Goal: Transaction & Acquisition: Purchase product/service

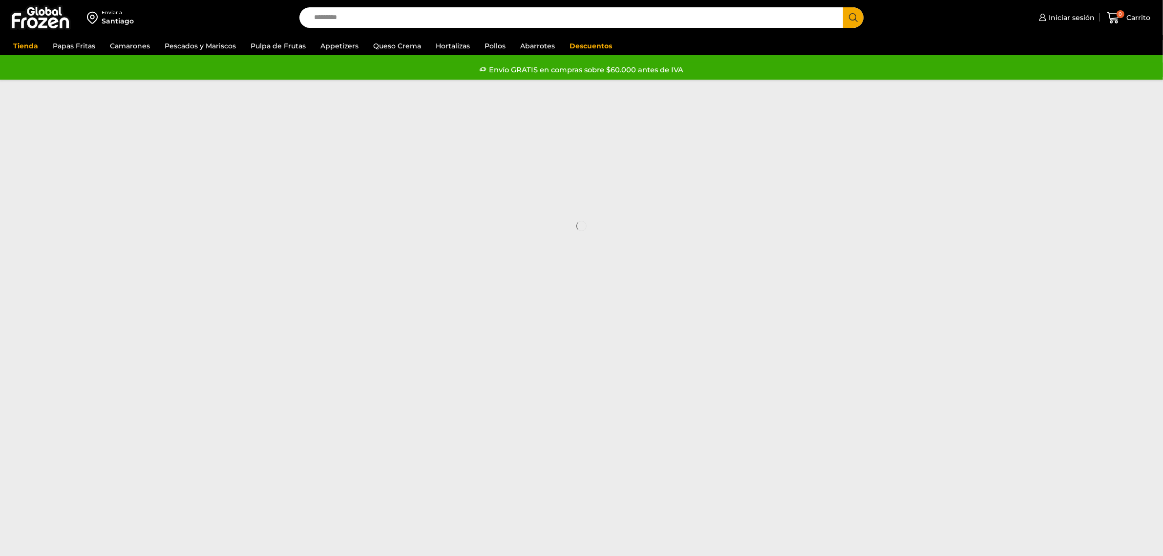
click at [365, 16] on input "Search input" at bounding box center [574, 17] width 530 height 21
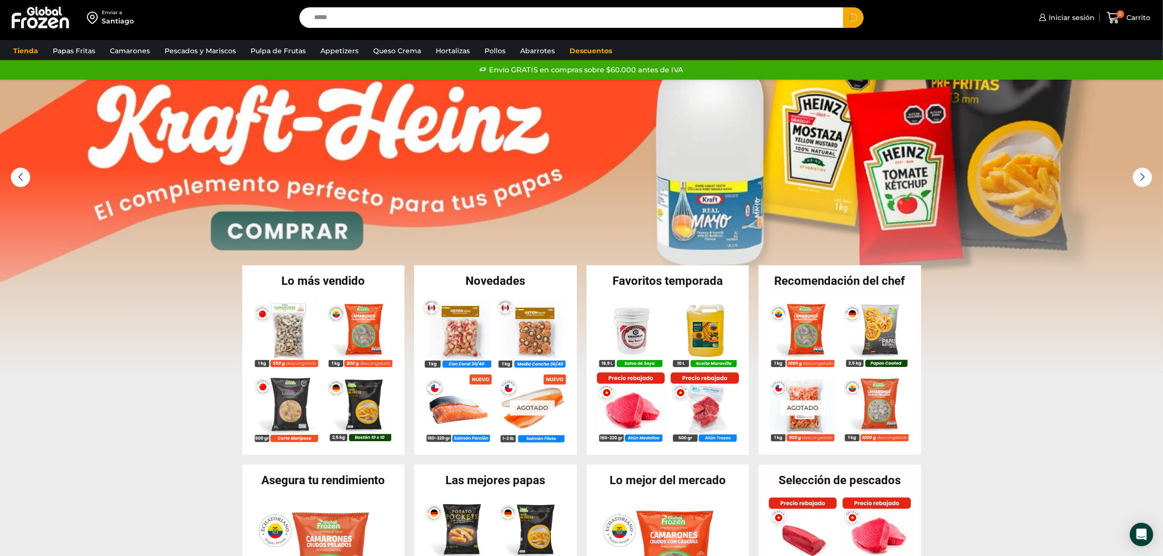
type input "*****"
click at [843, 7] on button "Search" at bounding box center [853, 17] width 21 height 21
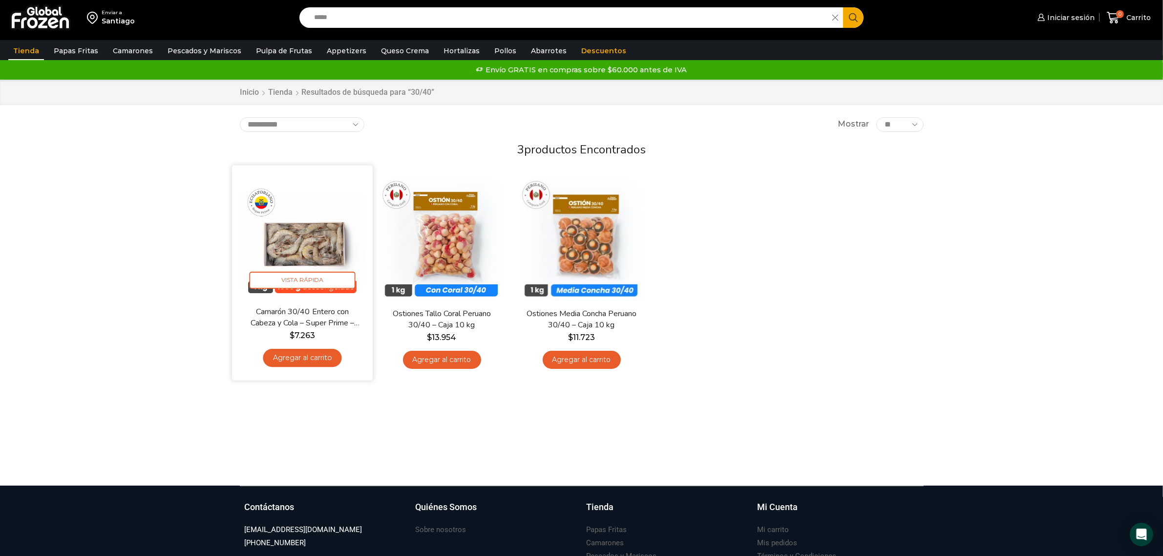
click at [296, 234] on img at bounding box center [302, 236] width 126 height 126
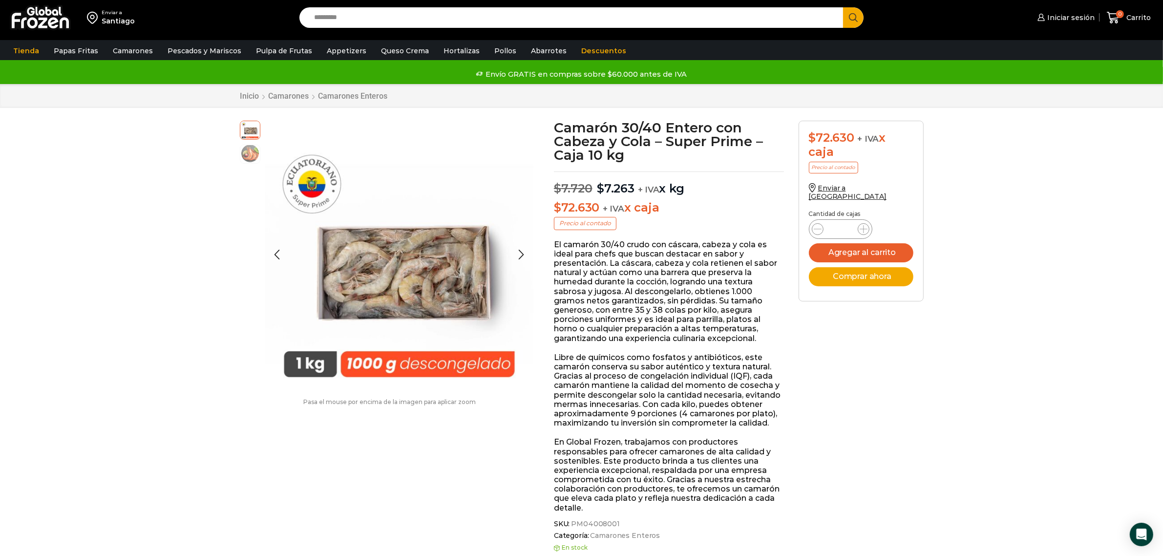
click at [245, 154] on img at bounding box center [250, 154] width 20 height 20
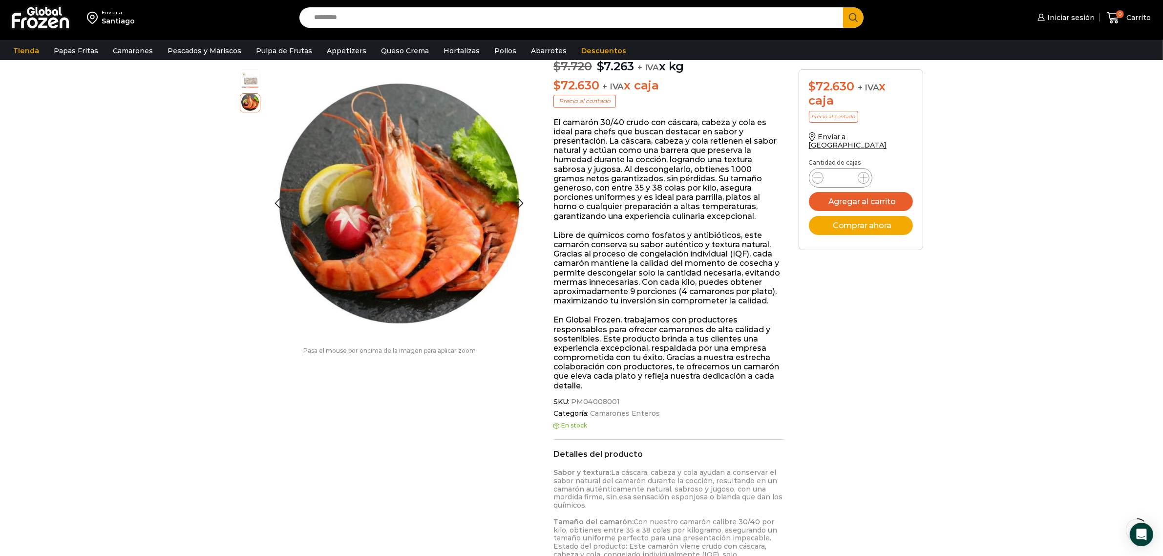
scroll to position [245, 0]
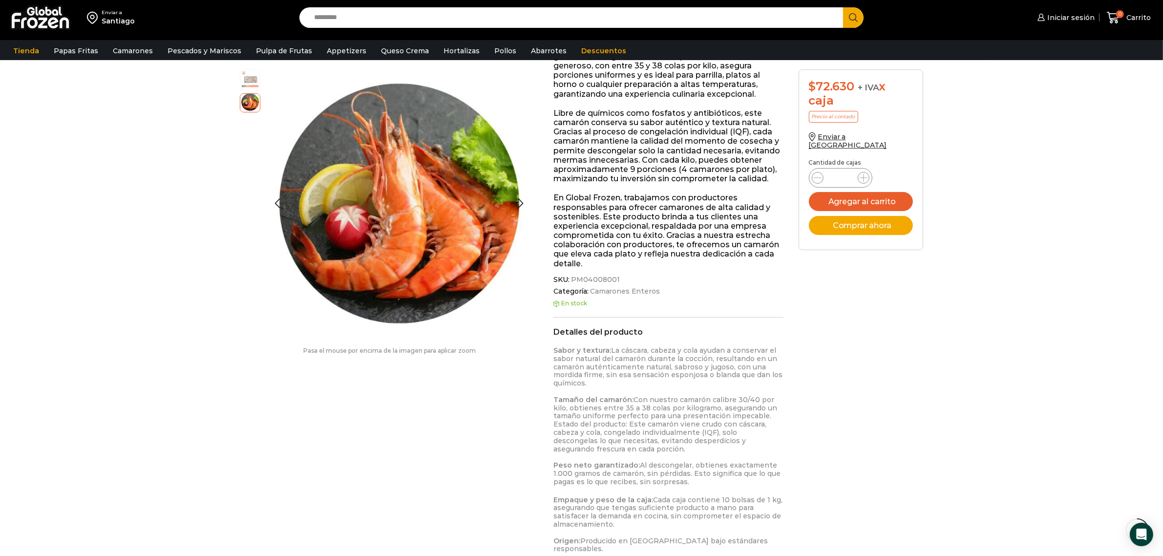
click at [254, 78] on img at bounding box center [250, 78] width 20 height 20
